Goal: Task Accomplishment & Management: Manage account settings

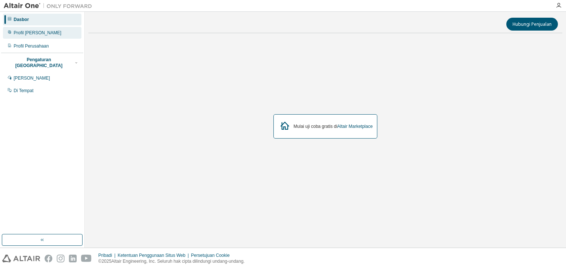
click at [31, 29] on div "Profil Pengguna" at bounding box center [42, 33] width 79 height 12
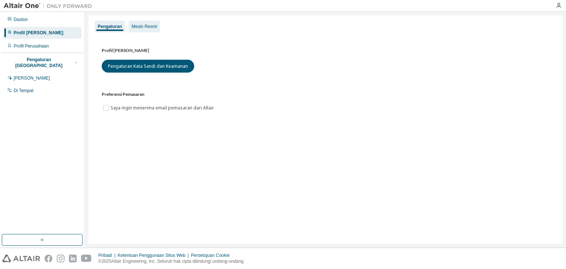
click at [155, 29] on font "Mesin Resmi" at bounding box center [144, 26] width 25 height 5
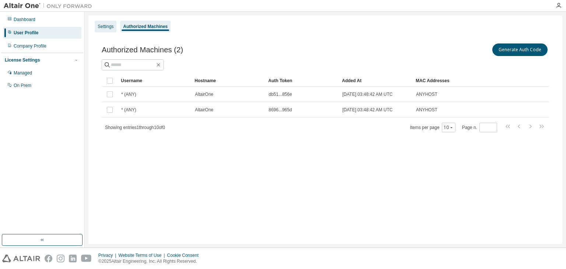
click at [109, 21] on div "Settings" at bounding box center [106, 27] width 22 height 12
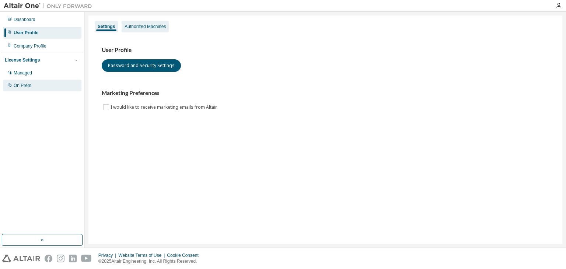
click at [42, 90] on div "On Prem" at bounding box center [42, 86] width 79 height 12
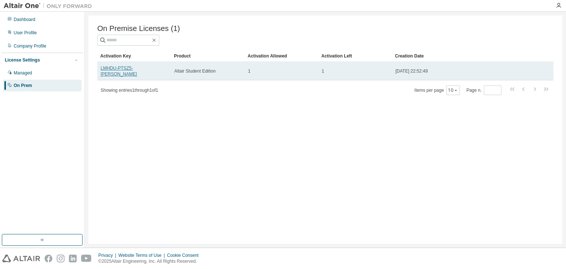
click at [129, 71] on link "LMHDU-PTSZ5-YDMFT-YREGZ" at bounding box center [119, 71] width 37 height 11
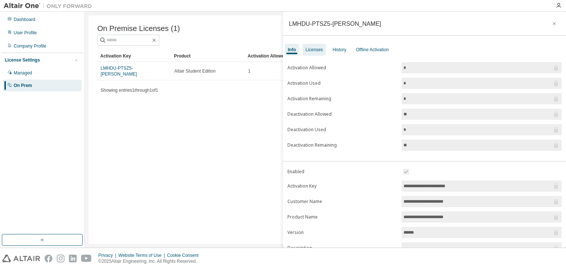
click at [321, 49] on div "Licenses" at bounding box center [314, 50] width 17 height 6
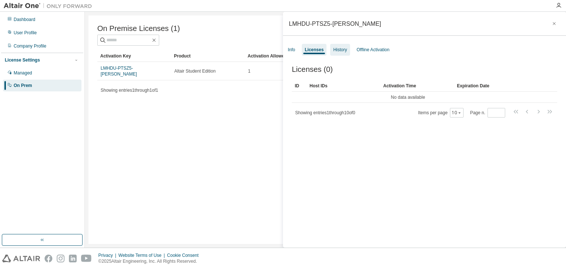
click at [342, 50] on div "History" at bounding box center [340, 50] width 14 height 6
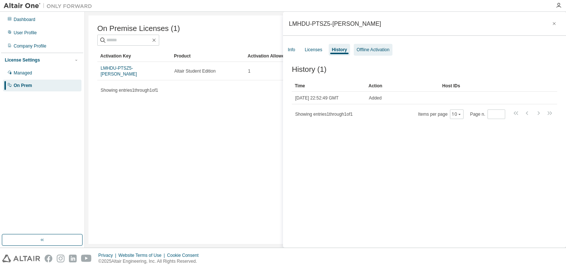
click at [374, 53] on div "Offline Activation" at bounding box center [373, 50] width 39 height 12
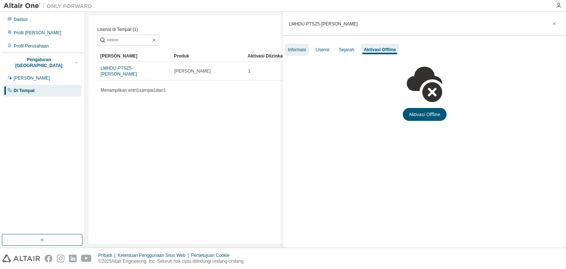
click at [298, 46] on div "Informasi" at bounding box center [297, 50] width 24 height 12
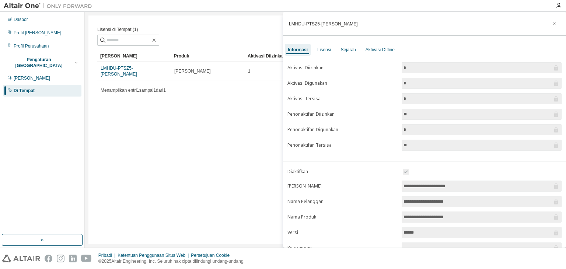
click at [236, 155] on div "Lisensi di Tempat (1) Jernih Memuat Menyimpan Simpan Sebagai Bidang Operator Ni…" at bounding box center [325, 129] width 474 height 229
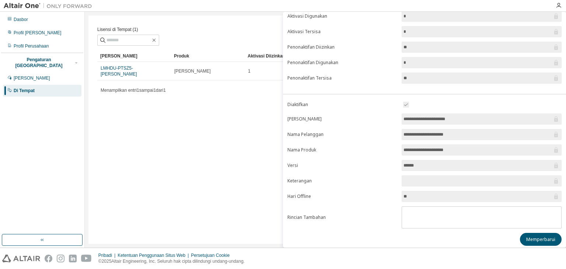
scroll to position [69, 0]
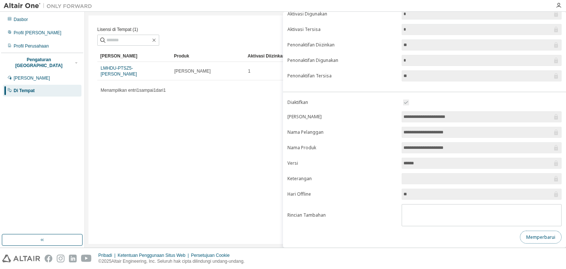
click at [529, 235] on font "Memperbarui" at bounding box center [541, 237] width 29 height 6
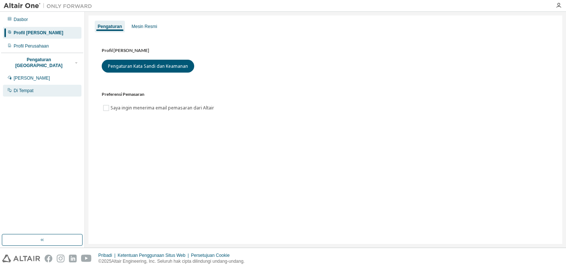
click at [58, 87] on div "Di Tempat" at bounding box center [42, 91] width 79 height 12
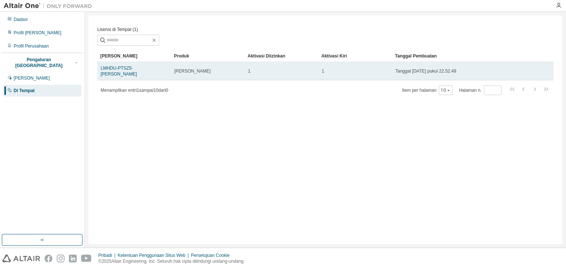
click at [393, 71] on td "Tanggal 29 Agustus 2025 pukul 22.52.49" at bounding box center [458, 71] width 132 height 18
click at [392, 71] on td "Tanggal 29 Agustus 2025 pukul 22.52.49" at bounding box center [458, 71] width 132 height 18
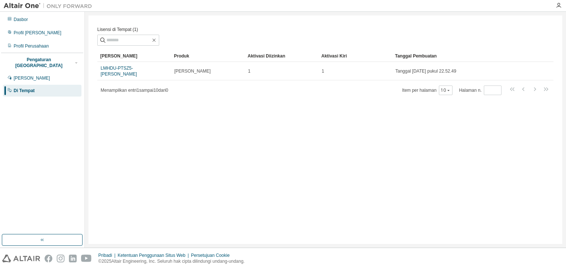
click at [354, 99] on div "Lisensi di Tempat (1) Jernih Memuat Menyimpan Simpan Sebagai Bidang Operator Ni…" at bounding box center [325, 129] width 474 height 229
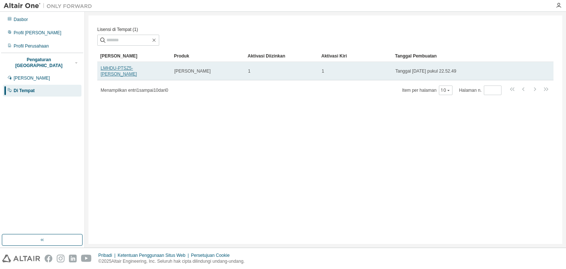
click at [131, 69] on font "LMHDU-PTSZ5-YDMFT-YREGZ" at bounding box center [119, 71] width 37 height 11
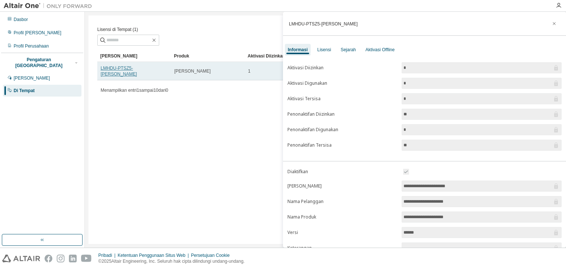
click at [131, 69] on font "LMHDU-PTSZ5-YDMFT-YREGZ" at bounding box center [119, 71] width 37 height 11
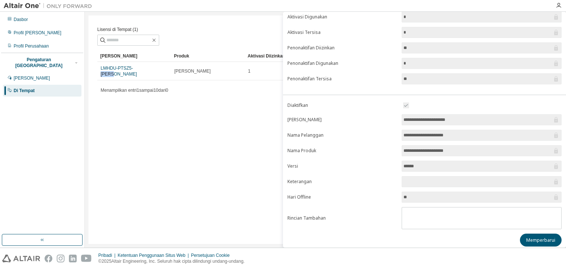
scroll to position [69, 0]
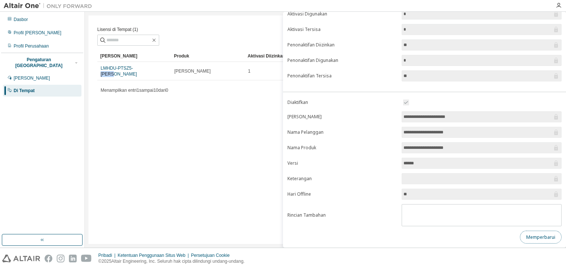
click at [535, 236] on font "Memperbarui" at bounding box center [541, 237] width 29 height 6
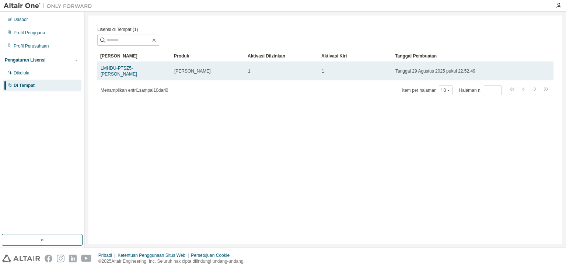
click at [181, 70] on font "[PERSON_NAME]" at bounding box center [192, 71] width 37 height 5
click at [137, 71] on font "LMHDU-PTSZ5-[PERSON_NAME]" at bounding box center [119, 71] width 37 height 11
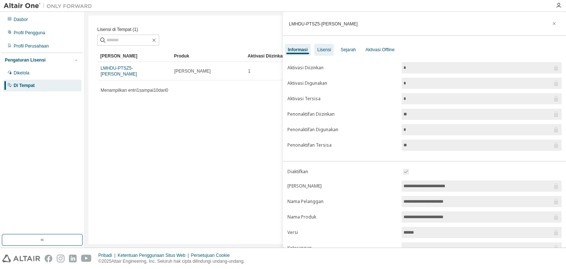
click at [328, 49] on font "Lisensi" at bounding box center [324, 49] width 14 height 5
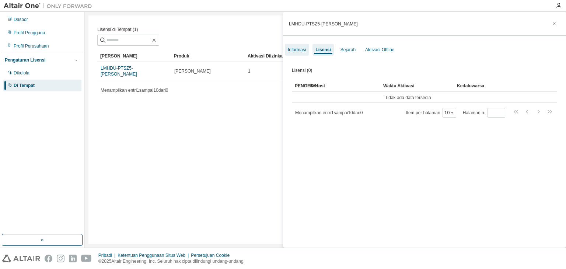
click at [291, 52] on font "Informasi" at bounding box center [297, 49] width 18 height 5
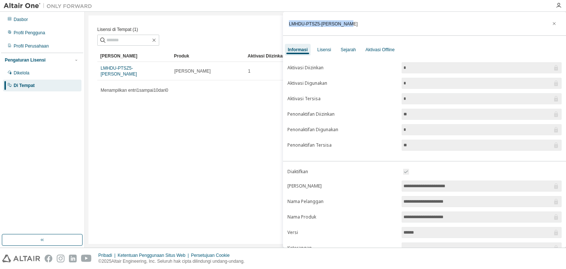
drag, startPoint x: 357, startPoint y: 24, endPoint x: 289, endPoint y: 26, distance: 67.2
click at [289, 26] on div "LMHDU-PTSZ5-YDMFT-YREGZ" at bounding box center [424, 24] width 283 height 24
copy font "LMHDU-PTSZ5-YDMFT-YREGZ"
click at [55, 32] on div "Profil Pengguna" at bounding box center [42, 33] width 79 height 12
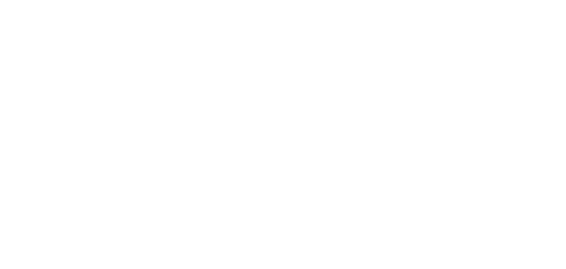
click at [154, 43] on div at bounding box center [283, 134] width 566 height 269
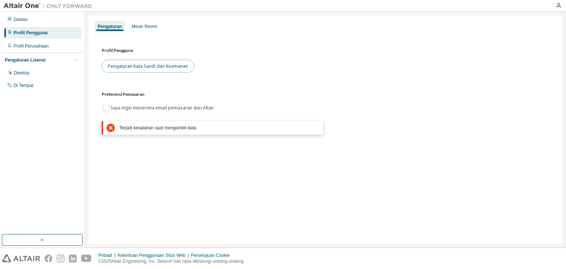
click at [128, 70] on button "Pengaturan Kata Sandi dan Keamanan" at bounding box center [148, 66] width 93 height 13
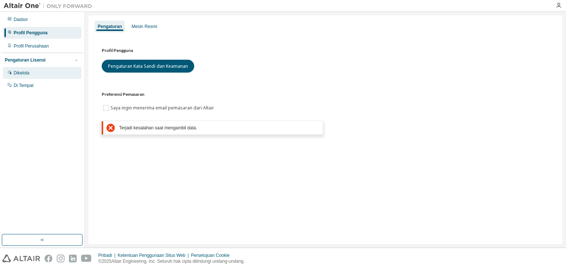
click at [18, 77] on div "Dikelola" at bounding box center [42, 73] width 79 height 12
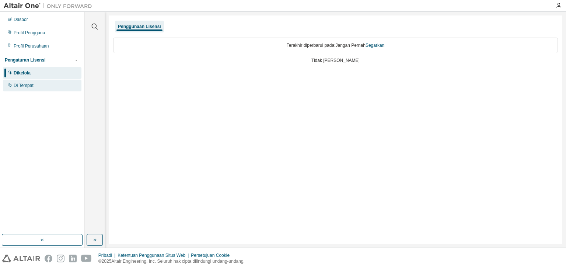
click at [22, 89] on div "Di Tempat" at bounding box center [42, 86] width 79 height 12
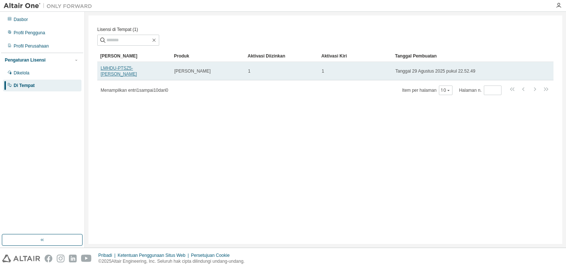
click at [137, 71] on font "LMHDU-PTSZ5-[PERSON_NAME]" at bounding box center [119, 71] width 37 height 11
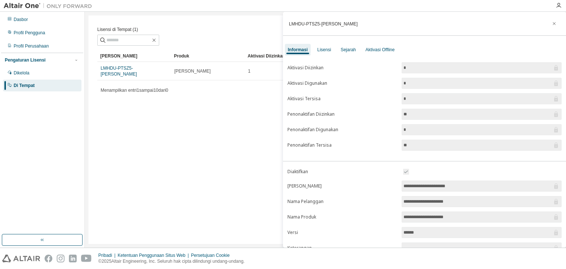
scroll to position [61, 0]
